Goal: Task Accomplishment & Management: Complete application form

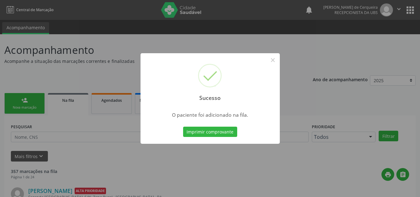
scroll to position [8, 0]
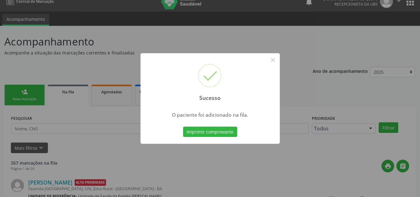
click at [168, 33] on div "Sucesso × O paciente foi adicionado na fila. Imprimir comprovante Cancel" at bounding box center [210, 98] width 420 height 197
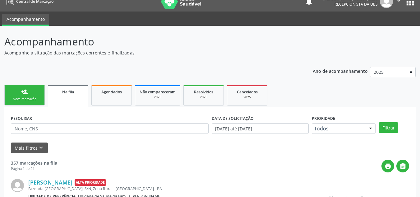
click at [22, 97] on div "Nova marcação" at bounding box center [24, 99] width 31 height 5
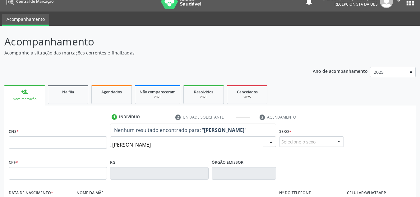
type input "valdenir alves olive"
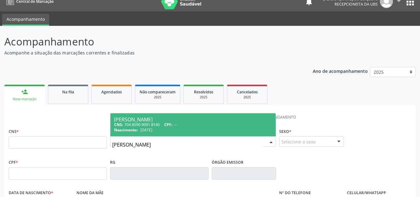
click at [145, 129] on span "15/11/1960" at bounding box center [146, 129] width 12 height 5
type input "704 8090 9091 8140"
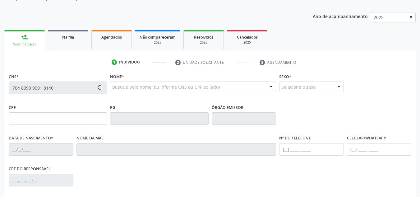
type input "15/11/1960"
type input "Josefa Ferreira Silva"
type input "(74) 99942-9227"
type input "S/N"
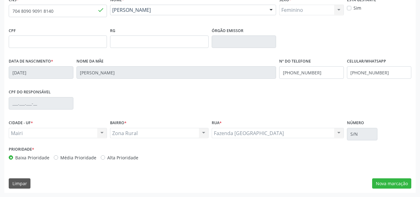
scroll to position [140, 0]
click at [103, 159] on div "Alta Prioridade" at bounding box center [120, 157] width 38 height 7
click at [107, 157] on label "Alta Prioridade" at bounding box center [122, 157] width 31 height 7
click at [102, 157] on input "Alta Prioridade" at bounding box center [103, 157] width 4 height 6
radio input "true"
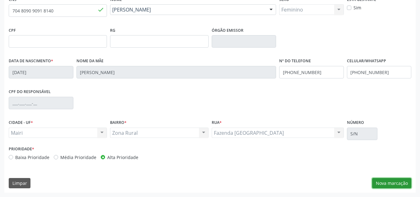
click at [384, 184] on button "Nova marcação" at bounding box center [391, 183] width 39 height 11
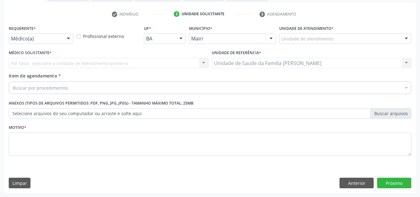
scroll to position [111, 0]
click at [285, 35] on div "Unidade de atendimento" at bounding box center [345, 38] width 132 height 11
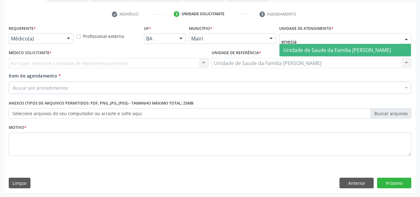
type input "enesia f"
click at [295, 49] on span "Unidade de Saude da Familia [PERSON_NAME]" at bounding box center [336, 50] width 107 height 7
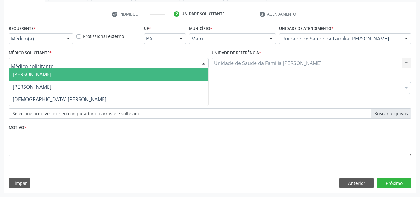
click at [47, 71] on span "Arthur Pinto Silva" at bounding box center [32, 74] width 39 height 7
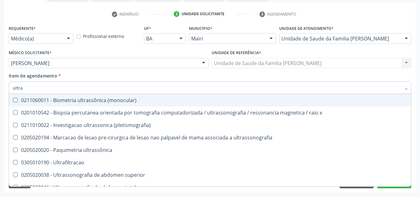
type input "ultras"
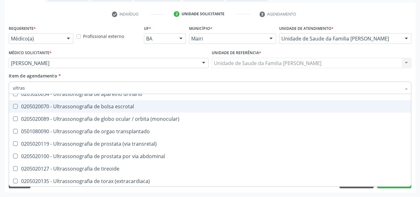
scroll to position [124, 0]
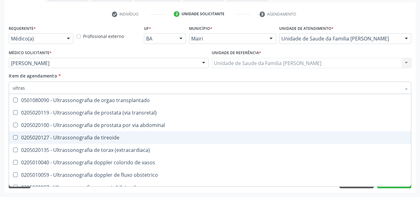
click at [67, 136] on div "0205020127 - Ultrassonografia de tireoide" at bounding box center [210, 137] width 394 height 5
checkbox tireoide "true"
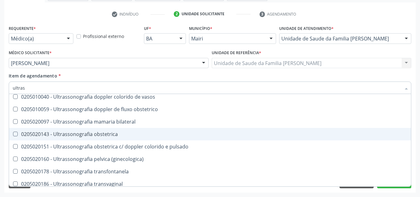
scroll to position [194, 0]
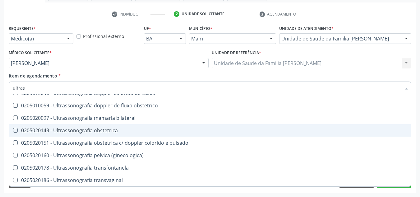
click at [6, 131] on div "Requerente * Médico(a) Médico(a) Enfermeiro(a) Paciente Nenhum resultado encont…" at bounding box center [209, 108] width 411 height 169
checkbox x "true"
checkbox tireoide "false"
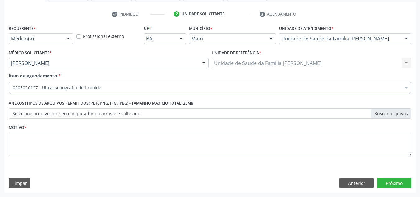
scroll to position [0, 0]
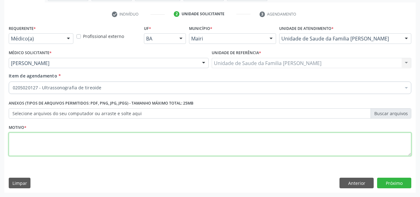
click at [37, 141] on textarea at bounding box center [210, 144] width 402 height 24
type textarea "z"
type textarea "Z71"
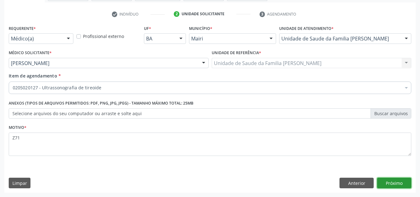
click at [395, 177] on button "Próximo" at bounding box center [394, 182] width 34 height 11
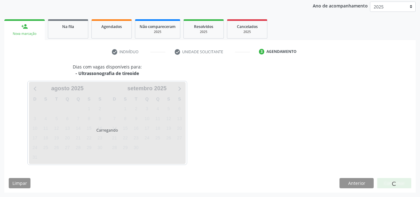
scroll to position [92, 0]
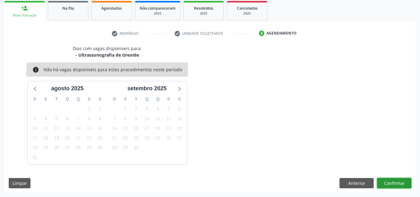
click at [395, 178] on button "Confirmar" at bounding box center [394, 183] width 34 height 11
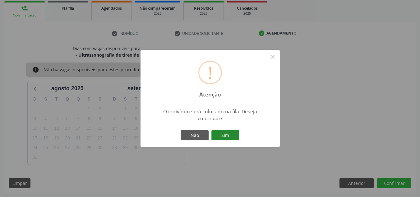
click at [220, 135] on button "Sim" at bounding box center [225, 135] width 28 height 11
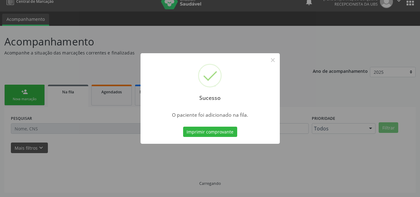
scroll to position [8, 0]
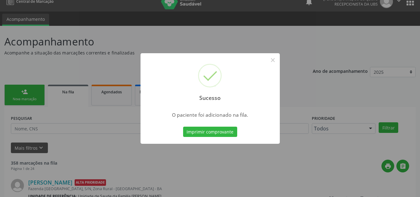
click at [54, 136] on div "Sucesso × O paciente foi adicionado na fila. Imprimir comprovante Cancel" at bounding box center [210, 98] width 420 height 197
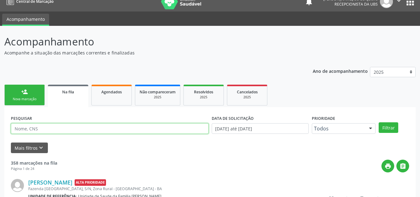
click at [47, 125] on input "text" at bounding box center [110, 128] width 198 height 11
type input "JOAO SILVA DE OLIVEIRA"
click at [378, 122] on button "Filtrar" at bounding box center [388, 127] width 20 height 11
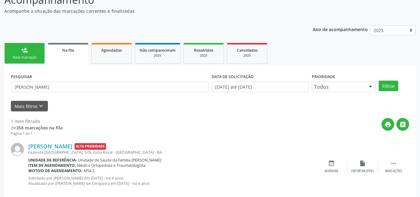
scroll to position [61, 0]
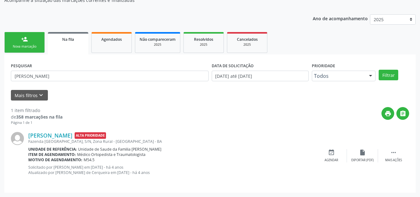
click at [34, 45] on div "Nova marcação" at bounding box center [24, 46] width 31 height 5
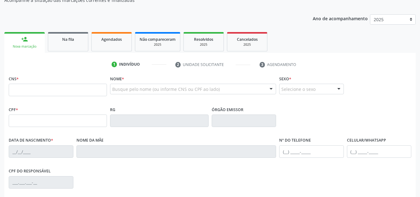
click at [43, 48] on link "person_add Nova marcação" at bounding box center [24, 42] width 40 height 21
click at [143, 94] on div "Busque pelo nome (ou informe CNS ou CPF ao lado) Nenhum resultado encontrado pa…" at bounding box center [193, 89] width 166 height 11
click at [143, 89] on input "text" at bounding box center [187, 92] width 151 height 12
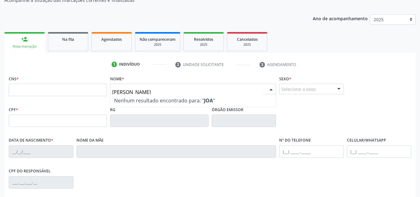
type input "J"
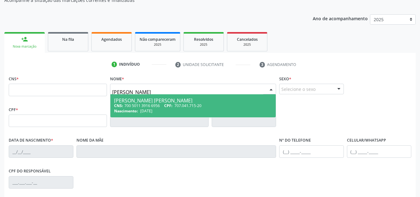
type input "JOAO SILVA DE OLIVEIRA"
click at [68, 45] on link "Na fila" at bounding box center [68, 41] width 40 height 19
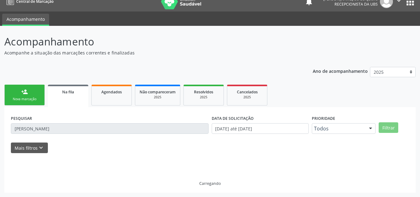
scroll to position [8, 0]
click at [68, 45] on p "Acompanhamento" at bounding box center [148, 42] width 288 height 16
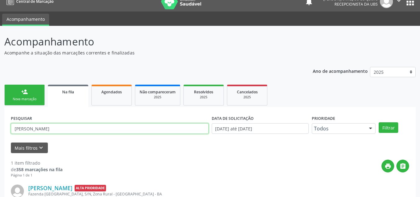
drag, startPoint x: 14, startPoint y: 129, endPoint x: 64, endPoint y: 129, distance: 49.4
click at [64, 129] on input "JOAO SILVA DE OLIVEIRA" at bounding box center [110, 128] width 198 height 11
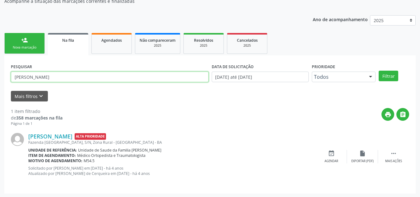
scroll to position [61, 0]
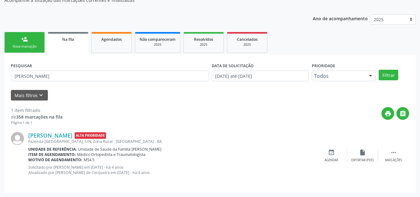
click at [23, 43] on link "person_add Nova marcação" at bounding box center [24, 42] width 40 height 21
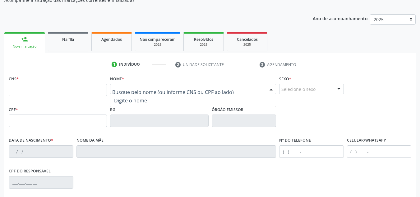
paste input "JOAO SILVA DE OLIVEIRA"
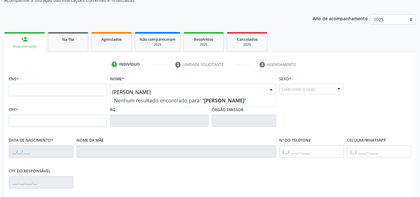
type input "J"
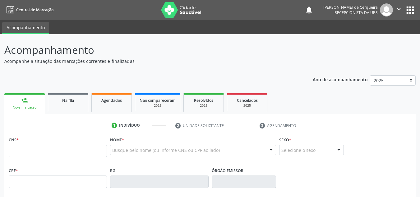
scroll to position [30, 0]
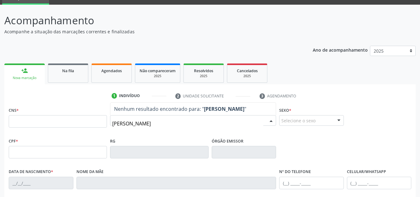
type input "J"
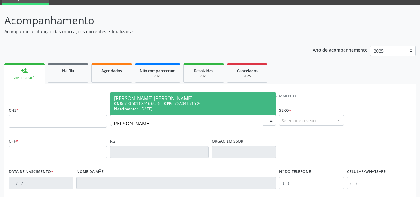
type input "[PERSON_NAME]"
type input "700 5011 3916 6956"
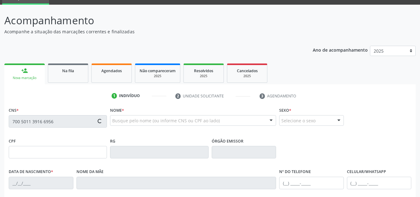
type input "707.041.715-20"
type input "[DATE]"
type input "[PERSON_NAME] Sao Joao"
type input "[PHONE_NUMBER]"
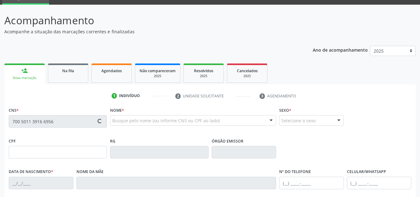
type input "S/N"
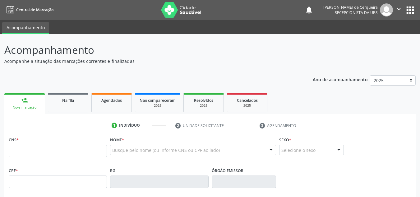
scroll to position [27, 0]
